Goal: Task Accomplishment & Management: Manage account settings

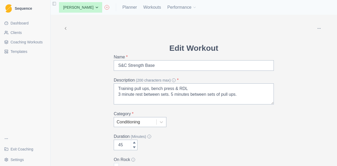
scroll to position [119, 0]
click at [31, 22] on link "Dashboard" at bounding box center [25, 23] width 46 height 8
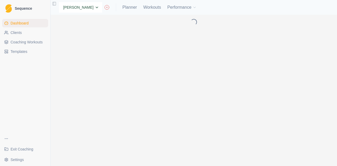
click at [87, 7] on select "None Alex Dees Ashwin Param Ben Colton Billy Zulkifli Brett Williams Carter Pro…" at bounding box center [80, 7] width 43 height 11
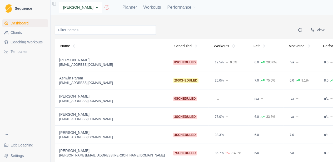
select select "cd512f6a-8841-4833-b5d1-ba7a80b5cb0f"
click at [59, 2] on select "None Alex Dees Ashwin Param Ben Colton Billy Zulkifli Brett Williams Carter Pro…" at bounding box center [80, 7] width 43 height 11
click at [128, 6] on link "Planner" at bounding box center [130, 7] width 14 height 6
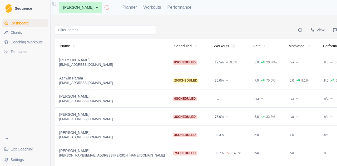
select select "month"
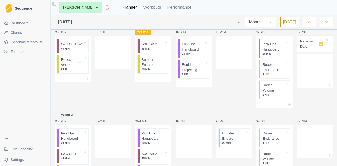
scroll to position [316, 0]
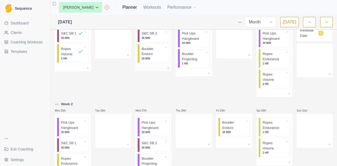
click at [150, 40] on p "45 MIN" at bounding box center [153, 38] width 22 height 4
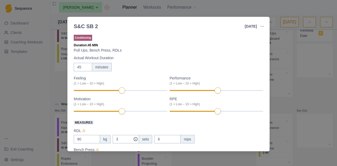
click at [275, 103] on div "S&C SB 2 20 Aug 2025 Link To Goal View Workout Metrics Edit Original Workout Re…" at bounding box center [168, 83] width 337 height 166
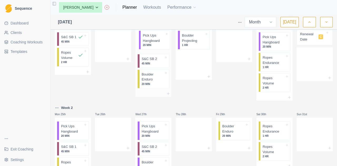
drag, startPoint x: 163, startPoint y: 42, endPoint x: 152, endPoint y: 48, distance: 13.1
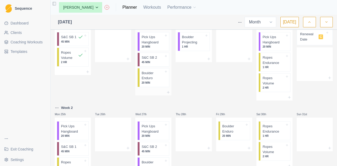
click at [148, 60] on p "S&C SB 2" at bounding box center [150, 57] width 16 height 5
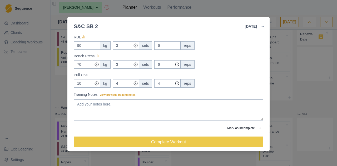
scroll to position [94, 0]
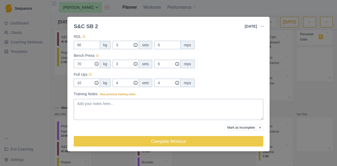
click at [328, 72] on div "S&C SB 2 20 Aug 2025 Link To Goal View Workout Metrics Edit Original Workout Re…" at bounding box center [168, 83] width 337 height 166
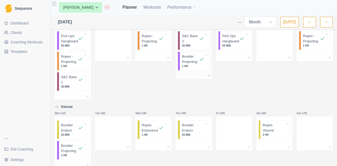
scroll to position [154, 0]
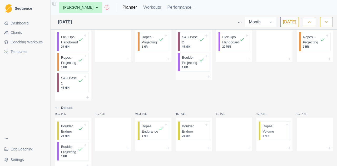
click at [190, 45] on p "S&C Base 2" at bounding box center [190, 40] width 17 height 10
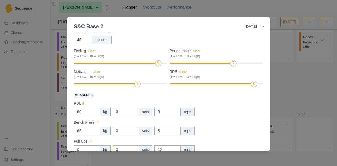
scroll to position [79, 0]
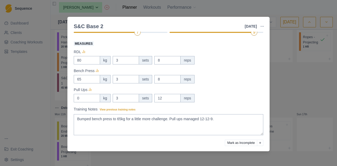
click at [297, 91] on div "S&C Base 2 7 Aug 2025 Link To Goal View Workout Metrics Edit Original Workout R…" at bounding box center [168, 83] width 337 height 166
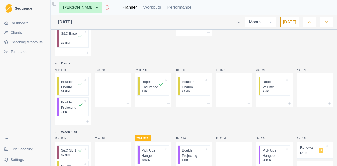
scroll to position [234, 0]
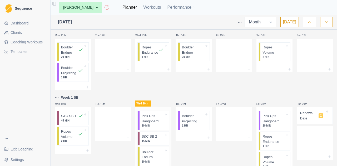
click at [148, 124] on p "Pick Ups Hangboard" at bounding box center [153, 119] width 22 height 10
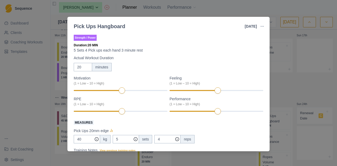
click at [295, 83] on div "Pick Ups Hangboard 20 Aug 2025 Link To Goal View Workout Metrics Edit Original …" at bounding box center [168, 83] width 337 height 166
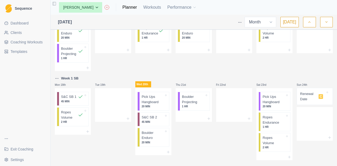
scroll to position [286, 0]
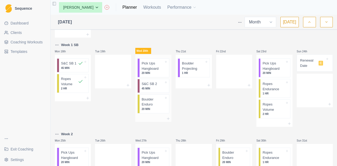
click at [153, 91] on p "45 MIN" at bounding box center [153, 89] width 22 height 4
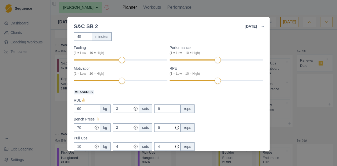
scroll to position [53, 0]
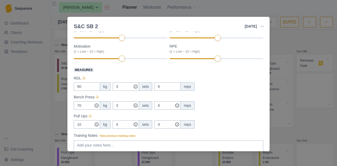
click at [285, 45] on div "S&C SB 2 20 Aug 2025 Link To Goal View Workout Metrics Edit Original Workout Re…" at bounding box center [168, 83] width 337 height 166
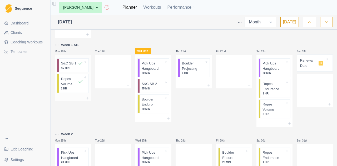
click at [70, 70] on p "45 MIN" at bounding box center [72, 68] width 22 height 4
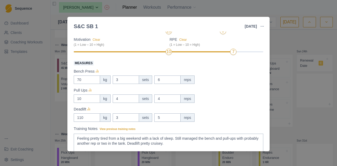
scroll to position [79, 0]
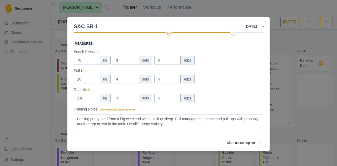
click at [301, 50] on div "S&C SB 1 18 Aug 2025 Link To Goal View Workout Metrics Edit Original Workout Re…" at bounding box center [168, 83] width 337 height 166
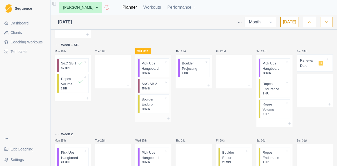
click at [149, 91] on p "45 MIN" at bounding box center [153, 89] width 22 height 4
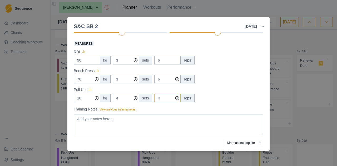
click at [166, 84] on input "4" at bounding box center [167, 79] width 26 height 8
type input "5"
click at [294, 42] on div "S&C SB 2 20 Aug 2025 Link To Goal View Workout Metrics Edit Original Workout Re…" at bounding box center [168, 83] width 337 height 166
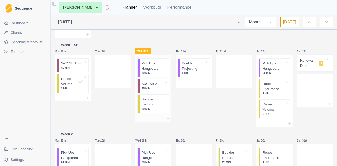
click at [158, 91] on p "45 MIN" at bounding box center [153, 89] width 22 height 4
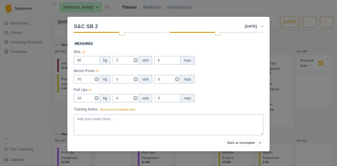
click at [290, 46] on div "S&C SB 2 20 Aug 2025 Link To Goal View Workout Metrics Edit Original Workout Re…" at bounding box center [168, 83] width 337 height 166
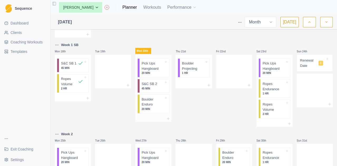
click at [151, 71] on p "Pick Ups Hangboard" at bounding box center [153, 66] width 22 height 10
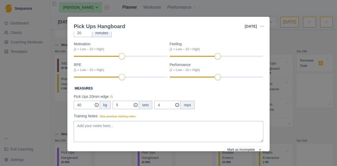
scroll to position [53, 0]
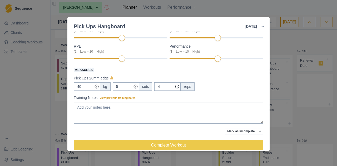
click at [306, 48] on div "Pick Ups Hangboard 20 Aug 2025 Link To Goal View Workout Metrics Edit Original …" at bounding box center [168, 83] width 337 height 166
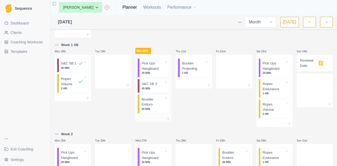
click at [152, 107] on p "Boulder Enduro" at bounding box center [153, 102] width 22 height 10
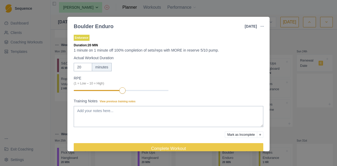
click at [305, 36] on div "Boulder Enduro 20 Aug 2025 Link To Goal View Workout Metrics Edit Original Work…" at bounding box center [168, 83] width 337 height 166
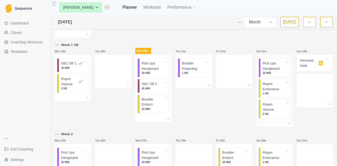
click at [273, 92] on p "Ropes Endurance" at bounding box center [274, 86] width 22 height 10
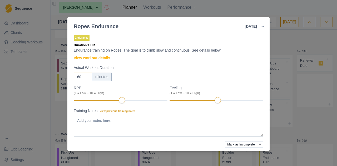
drag, startPoint x: 81, startPoint y: 78, endPoint x: 71, endPoint y: 78, distance: 10.3
click at [71, 78] on div "Endurance Duration: 1 HR Endurance training on Ropes. The goal is to climb slow…" at bounding box center [168, 92] width 202 height 120
type input "120"
click at [279, 46] on div "Ropes Endurance 23 Aug 2025 Link To Goal View Workout Metrics Edit Original Wor…" at bounding box center [168, 83] width 337 height 166
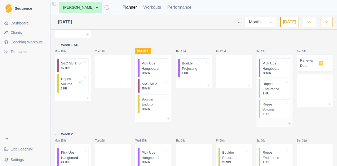
click at [269, 92] on p "Ropes Endurance" at bounding box center [274, 86] width 22 height 10
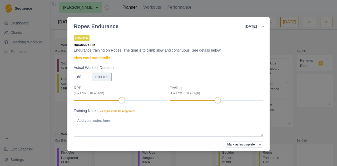
click at [84, 78] on input "60" at bounding box center [83, 77] width 18 height 8
type input "6"
type input "120"
click at [177, 59] on div "Endurance Duration: 2 HR Endurance training on Ropes. The goal is to climb slow…" at bounding box center [169, 101] width 190 height 135
click at [307, 52] on div "Ropes Endurance 23 Aug 2025 Link To Goal View Workout Metrics Edit Original Wor…" at bounding box center [168, 83] width 337 height 166
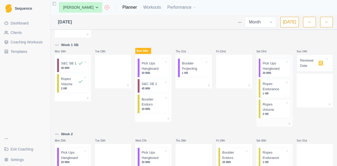
click at [272, 92] on p "Ropes Endurance" at bounding box center [274, 86] width 22 height 10
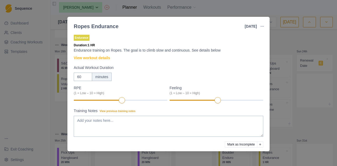
click at [280, 45] on div "Ropes Endurance 23 Aug 2025 Link To Goal View Workout Metrics Edit Original Wor…" at bounding box center [168, 83] width 337 height 166
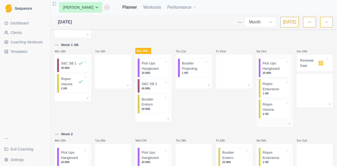
click at [269, 115] on p "2 HR" at bounding box center [274, 114] width 22 height 4
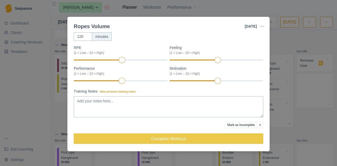
scroll to position [0, 0]
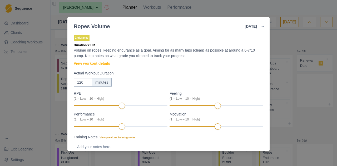
click at [292, 50] on div "Ropes Volume 23 Aug 2025 Link To Goal View Workout Metrics Edit Original Workou…" at bounding box center [168, 83] width 337 height 166
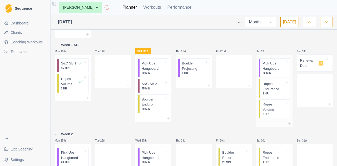
click at [268, 96] on p "1 HR" at bounding box center [274, 94] width 22 height 4
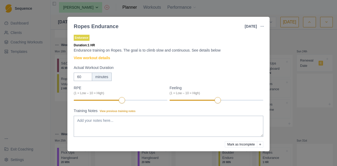
click at [305, 40] on div "Ropes Endurance 23 Aug 2025 Link To Goal View Workout Metrics Edit Original Wor…" at bounding box center [168, 83] width 337 height 166
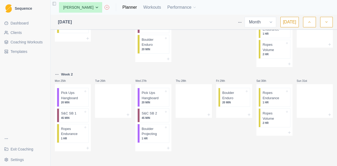
scroll to position [348, 0]
click at [238, 104] on div "Remove from schedule" at bounding box center [253, 102] width 42 height 8
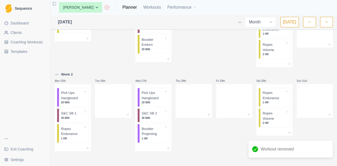
click at [247, 114] on icon at bounding box center [249, 115] width 4 height 4
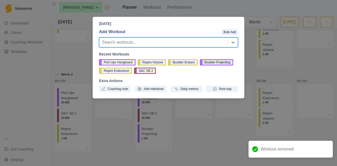
click at [201, 61] on button "Boulder Projecting" at bounding box center [216, 62] width 33 height 6
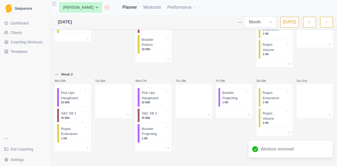
click at [330, 20] on button "button" at bounding box center [327, 22] width 13 height 11
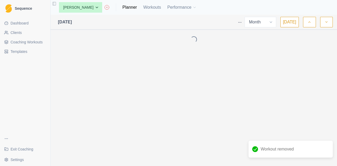
scroll to position [0, 0]
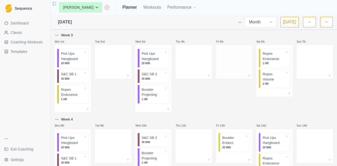
click at [244, 76] on div at bounding box center [234, 75] width 36 height 6
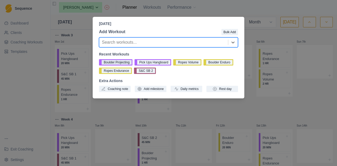
click at [126, 62] on button "Boulder Projecting" at bounding box center [115, 62] width 33 height 6
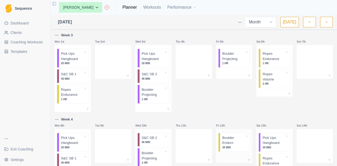
scroll to position [53, 0]
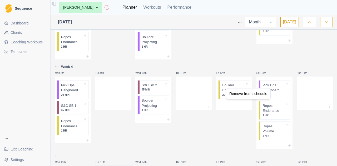
click at [232, 92] on div "Remove from schedule" at bounding box center [248, 94] width 42 height 8
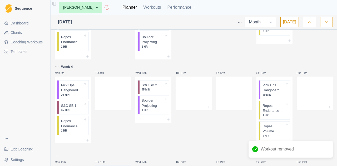
click at [247, 105] on icon at bounding box center [249, 107] width 4 height 4
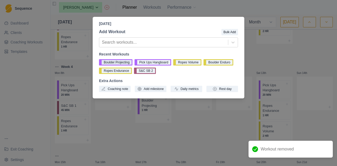
click at [124, 64] on button "Boulder Projecting" at bounding box center [115, 62] width 33 height 6
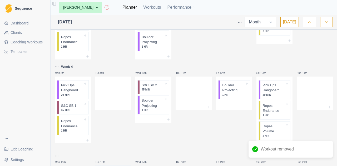
scroll to position [0, 0]
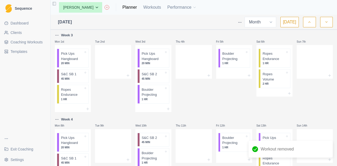
click at [312, 22] on icon "button" at bounding box center [310, 22] width 4 height 5
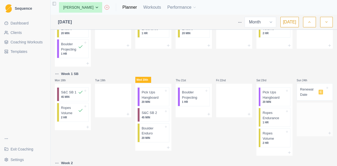
scroll to position [269, 0]
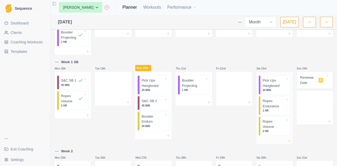
click at [288, 142] on icon at bounding box center [290, 141] width 4 height 4
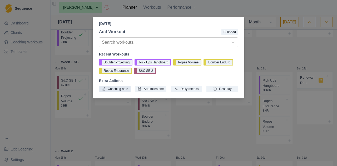
click at [125, 88] on button "Coaching note" at bounding box center [115, 89] width 32 height 6
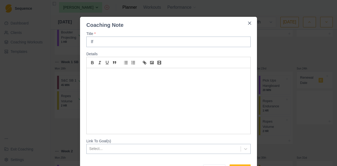
type input "I"
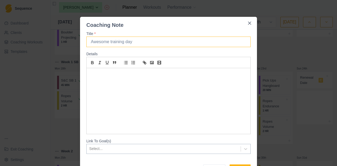
click at [141, 41] on input "Title *" at bounding box center [168, 42] width 164 height 11
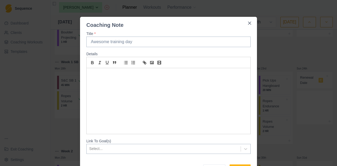
type input "P"
type input "Pick One!"
click at [114, 87] on div at bounding box center [169, 101] width 164 height 66
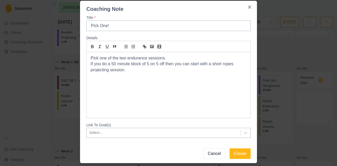
scroll to position [30, 0]
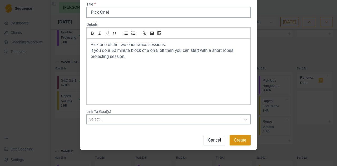
click at [242, 136] on button "Create" at bounding box center [240, 140] width 21 height 11
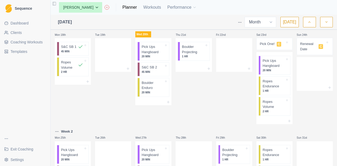
scroll to position [306, 0]
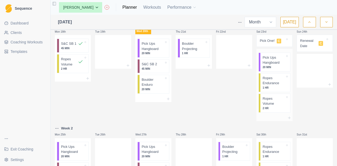
click at [274, 86] on p "Ropes Endurance" at bounding box center [274, 81] width 22 height 10
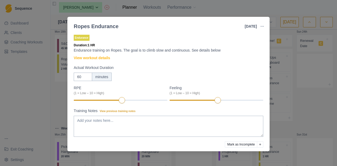
click at [261, 24] on button "button" at bounding box center [262, 26] width 11 height 11
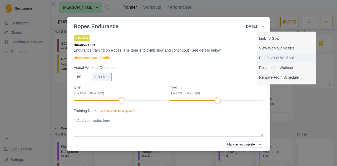
click at [269, 59] on p "Edit Original Workout" at bounding box center [286, 58] width 55 height 6
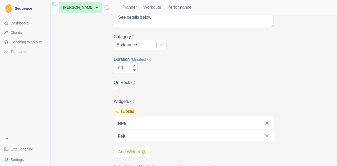
scroll to position [209, 0]
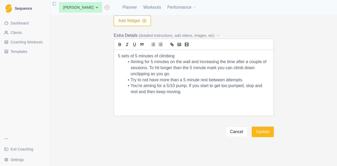
click at [238, 136] on button "Cancel" at bounding box center [237, 132] width 22 height 11
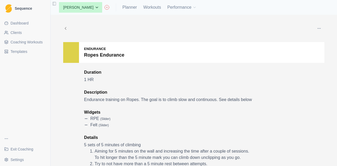
click at [63, 28] on icon at bounding box center [65, 28] width 5 height 5
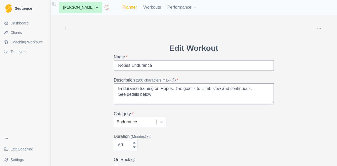
click at [127, 8] on link "Planner" at bounding box center [130, 7] width 14 height 6
select select "month"
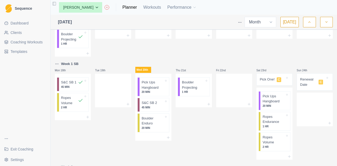
scroll to position [267, 0]
click at [158, 54] on div "Wed 13th Ropes Endurance 1 HR" at bounding box center [153, 24] width 36 height 65
click at [85, 5] on select "None Alex Dees Ashwin Param Ben Colton Billy Zulkifli Brett Williams Carter Pro…" at bounding box center [80, 7] width 43 height 11
click at [92, 7] on select "None Alex Dees Ashwin Param Ben Colton Billy Zulkifli Brett Williams Carter Pro…" at bounding box center [80, 7] width 43 height 11
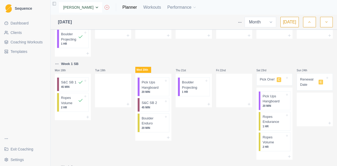
click at [92, 7] on select "None Alex Dees Ashwin Param Ben Colton Billy Zulkifli Brett Williams Carter Pro…" at bounding box center [80, 7] width 43 height 11
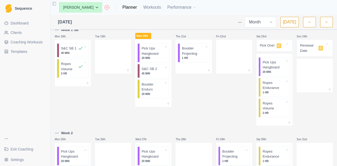
scroll to position [303, 0]
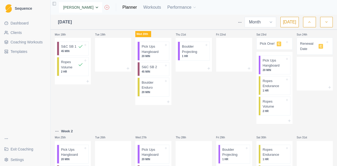
drag, startPoint x: 74, startPoint y: 0, endPoint x: 81, endPoint y: 10, distance: 11.9
click at [81, 10] on select "None Alex Dees Ashwin Param Ben Colton Billy Zulkifli Brett Williams Carter Pro…" at bounding box center [80, 7] width 43 height 11
select select "e4e2ffc7-4dd2-428c-b303-8922c2b1a230"
click at [59, 2] on select "None Alex Dees Ashwin Param Ben Colton Billy Zulkifli Brett Williams Carter Pro…" at bounding box center [80, 7] width 43 height 11
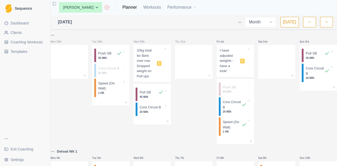
select select "month"
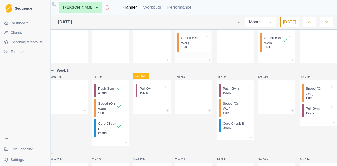
scroll to position [211, 0]
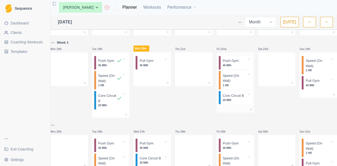
click at [230, 62] on p "Push Gym" at bounding box center [231, 60] width 16 height 5
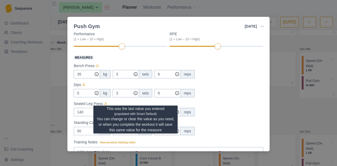
scroll to position [79, 0]
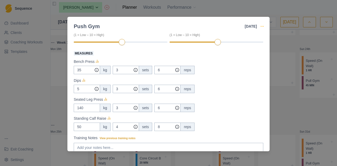
click at [260, 25] on icon "button" at bounding box center [262, 26] width 4 height 4
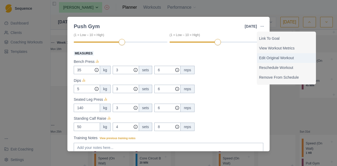
click at [273, 58] on p "Edit Original Workout" at bounding box center [286, 58] width 55 height 6
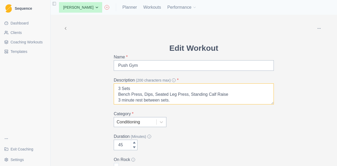
scroll to position [1, 0]
drag, startPoint x: 181, startPoint y: 94, endPoint x: 151, endPoint y: 95, distance: 30.4
click at [151, 95] on textarea "3 Sets Bench Press, Dips, Seated Leg Press, Standing Calf Raise 3 minute rest b…" at bounding box center [194, 94] width 160 height 21
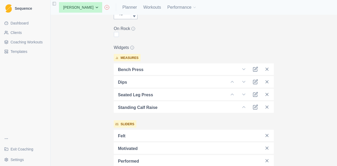
scroll to position [132, 0]
type textarea "3 Sets Bench Press, Dips, Hack Squat, Standing Calf Raise 3 minute rest between…"
click at [265, 94] on icon at bounding box center [267, 93] width 5 height 5
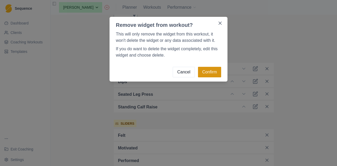
click at [210, 72] on button "Confirm" at bounding box center [209, 72] width 23 height 11
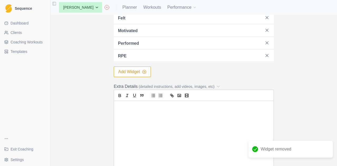
scroll to position [237, 0]
click at [131, 71] on button "Add Widget" at bounding box center [132, 71] width 37 height 11
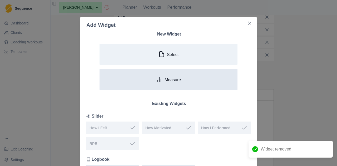
click at [157, 79] on icon "button" at bounding box center [159, 79] width 6 height 6
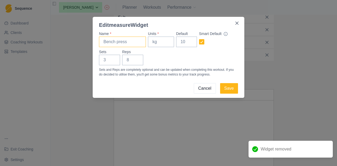
click at [113, 39] on input "Name *" at bounding box center [122, 42] width 47 height 11
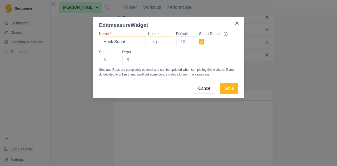
type input "Hack Squat"
click at [162, 41] on input "Units *" at bounding box center [161, 42] width 26 height 11
type input "kg"
click at [181, 43] on input "Default" at bounding box center [186, 42] width 21 height 11
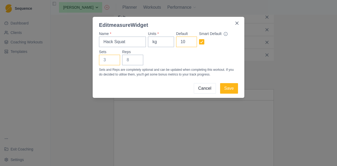
type input "10"
click at [107, 62] on input "Sets" at bounding box center [109, 60] width 21 height 11
type input "4"
click at [129, 59] on input "Reps" at bounding box center [132, 60] width 21 height 11
type input "6"
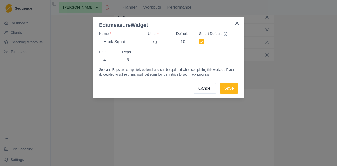
click at [187, 40] on input "10" at bounding box center [186, 42] width 21 height 11
type input "1"
type input "120"
click at [226, 89] on button "Save" at bounding box center [229, 88] width 18 height 11
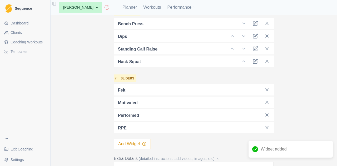
scroll to position [142, 0]
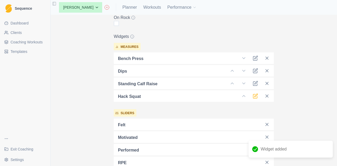
click at [254, 94] on icon at bounding box center [255, 96] width 5 height 5
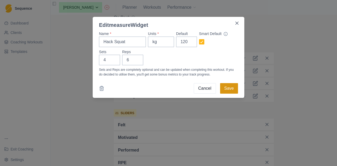
click at [231, 88] on button "Save" at bounding box center [229, 88] width 18 height 11
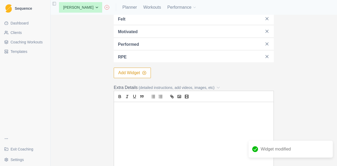
scroll to position [301, 0]
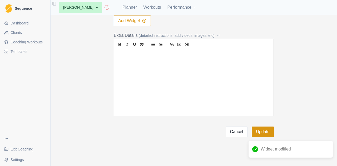
click at [265, 130] on button "Update" at bounding box center [263, 132] width 22 height 11
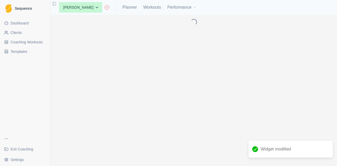
scroll to position [0, 0]
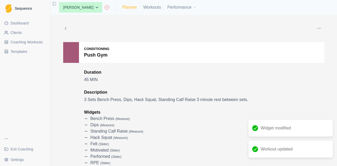
click at [127, 8] on link "Planner" at bounding box center [130, 7] width 14 height 6
select select "month"
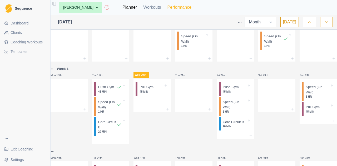
scroll to position [237, 0]
